Goal: Check status: Check status

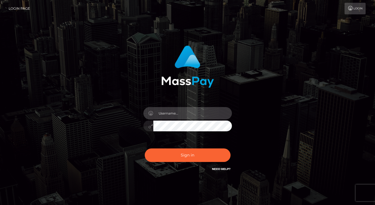
type input "dmen.fire"
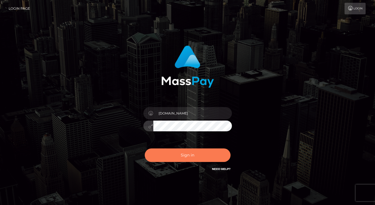
click at [174, 159] on button "Sign in" at bounding box center [188, 156] width 86 height 14
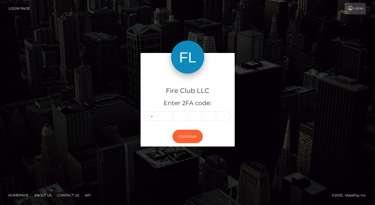
type input "9"
type input "0"
type input "7"
type input "5"
type input "4"
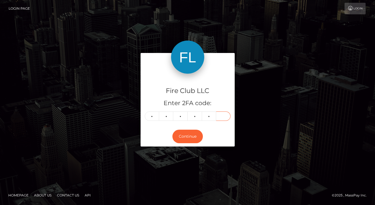
type input "0"
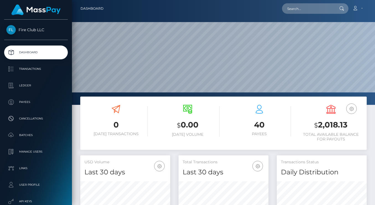
scroll to position [98, 90]
click at [41, 71] on p "Transactions" at bounding box center [35, 69] width 59 height 8
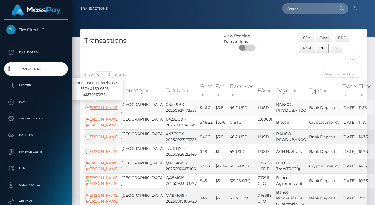
click at [95, 109] on link "Juan Barahona" at bounding box center [102, 107] width 33 height 5
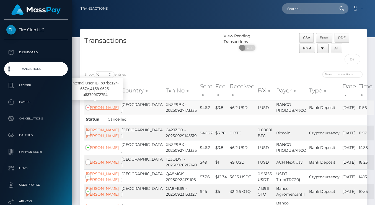
click at [95, 109] on link "Juan Barahona" at bounding box center [102, 107] width 33 height 5
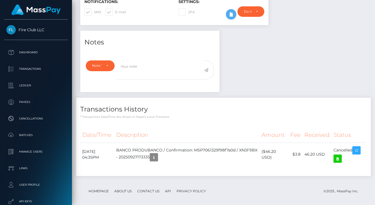
scroll to position [159, 0]
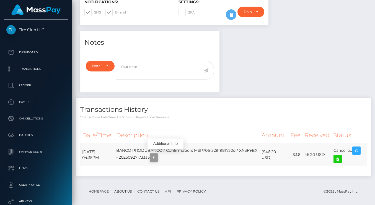
click at [157, 156] on icon "button" at bounding box center [153, 158] width 7 height 7
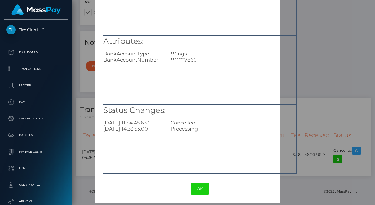
scroll to position [58, 0]
click at [202, 187] on button "OK" at bounding box center [200, 189] width 18 height 11
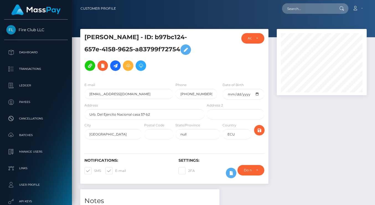
scroll to position [0, 0]
click at [30, 54] on p "Dashboard" at bounding box center [35, 52] width 59 height 8
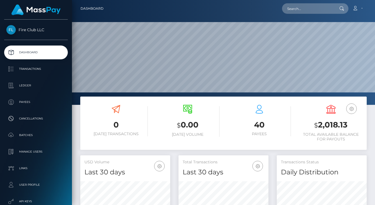
scroll to position [98, 90]
